Goal: Transaction & Acquisition: Purchase product/service

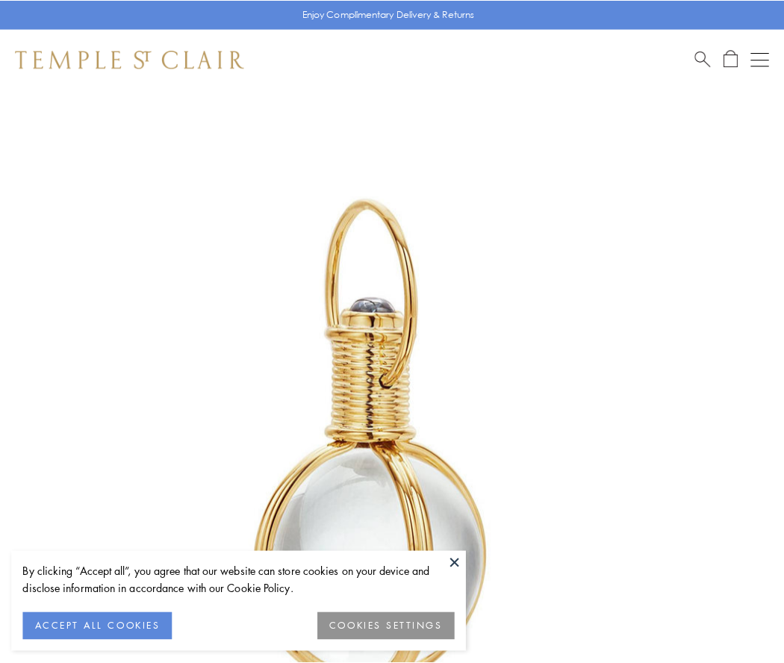
scroll to position [390, 0]
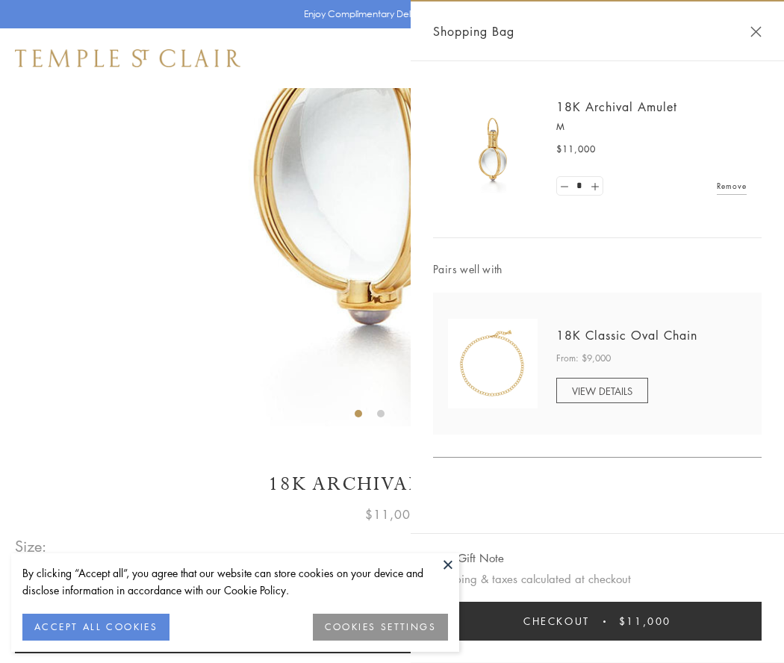
click at [598, 621] on button "Checkout $11,000" at bounding box center [597, 621] width 329 height 39
